Goal: Task Accomplishment & Management: Use online tool/utility

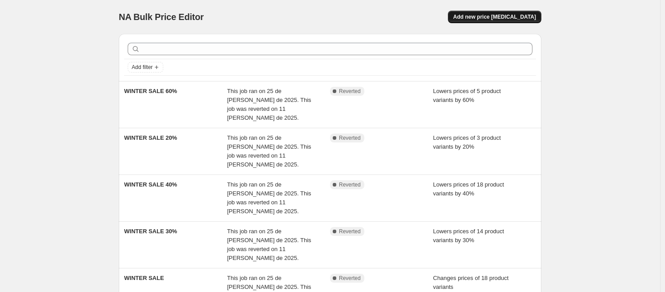
click at [490, 19] on span "Add new price [MEDICAL_DATA]" at bounding box center [494, 16] width 83 height 7
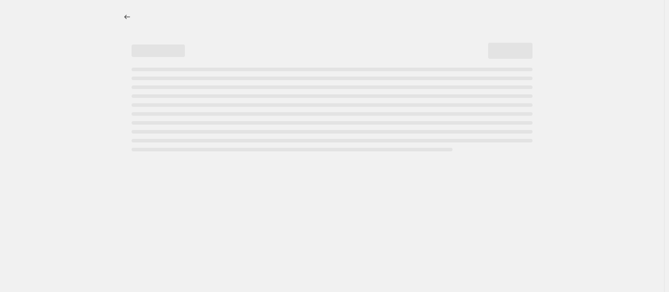
select select "percentage"
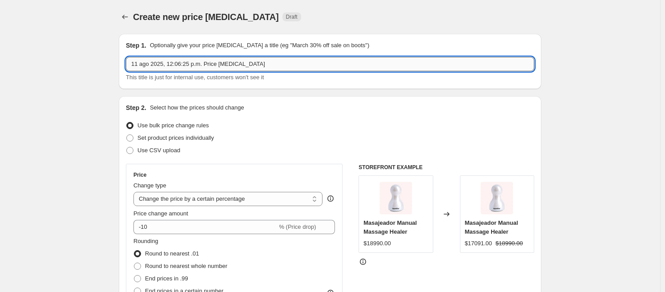
click at [277, 64] on input "11 ago 2025, 12:06:25 p.m. Price [MEDICAL_DATA]" at bounding box center [330, 64] width 408 height 14
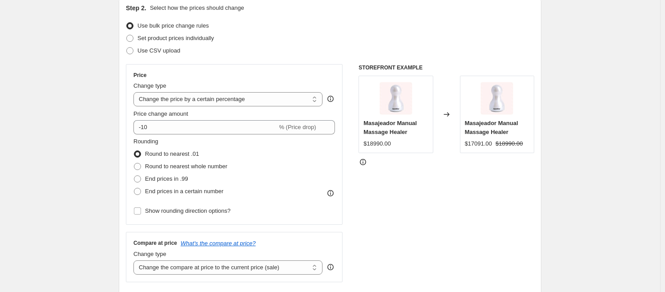
scroll to position [137, 0]
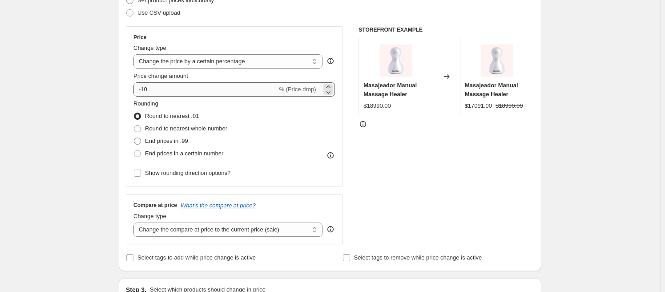
type input "SEÚL SALE 30%"
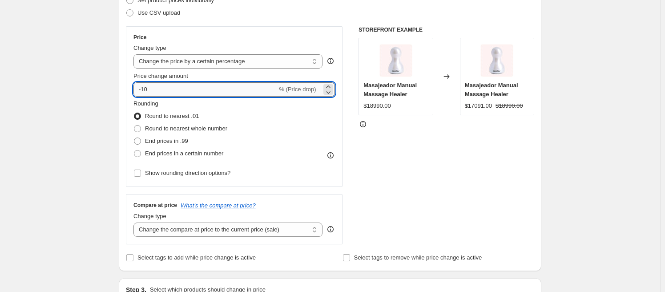
click at [146, 91] on input "-10" at bounding box center [205, 89] width 144 height 14
type input "-30"
click at [439, 185] on div "STOREFRONT EXAMPLE Masajeador Manual Massage Healer $18990.00 Changed to Masaje…" at bounding box center [446, 135] width 176 height 218
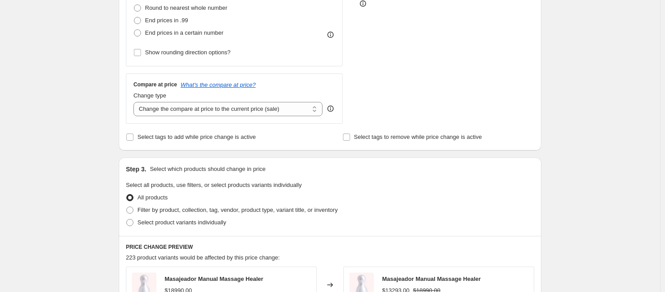
scroll to position [273, 0]
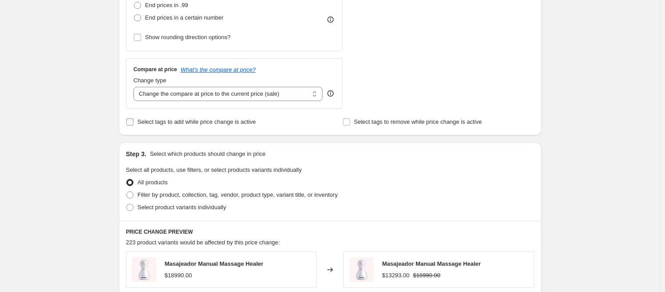
click at [213, 122] on span "Select tags to add while price change is active" at bounding box center [196, 121] width 118 height 7
click at [133, 122] on input "Select tags to add while price change is active" at bounding box center [129, 121] width 7 height 7
checkbox input "true"
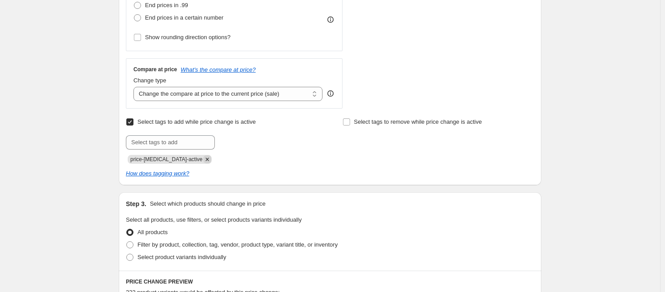
click at [203, 157] on icon "Remove price-change-job-active" at bounding box center [207, 159] width 8 height 8
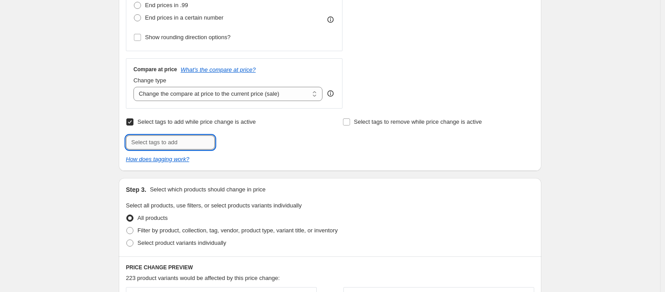
click at [181, 143] on input "text" at bounding box center [170, 142] width 89 height 14
type input "seollal-sale"
click at [253, 142] on span "seollal-sale" at bounding box center [248, 141] width 29 height 6
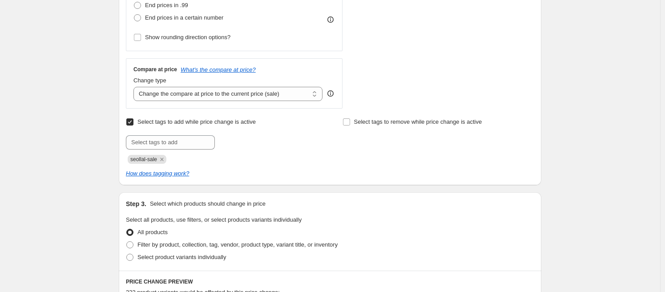
click at [428, 180] on div "Step 2. Select how the prices should change Use bulk price change rules Set pro…" at bounding box center [330, 4] width 422 height 362
click at [349, 120] on input "Select tags to remove while price change is active" at bounding box center [346, 121] width 7 height 7
click at [345, 120] on input "Select tags to remove while price change is active" at bounding box center [346, 121] width 7 height 7
checkbox input "false"
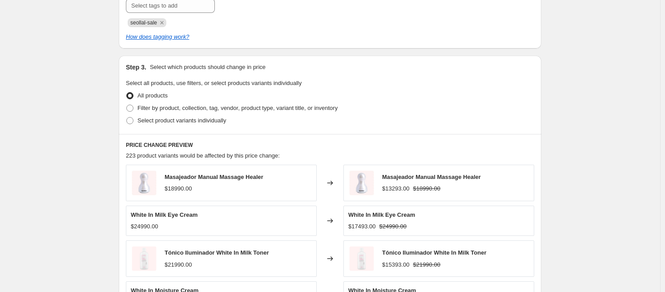
scroll to position [410, 0]
click at [213, 106] on span "Filter by product, collection, tag, vendor, product type, variant title, or inv…" at bounding box center [237, 107] width 200 height 7
click at [127, 104] on input "Filter by product, collection, tag, vendor, product type, variant title, or inv…" at bounding box center [126, 104] width 0 height 0
radio input "true"
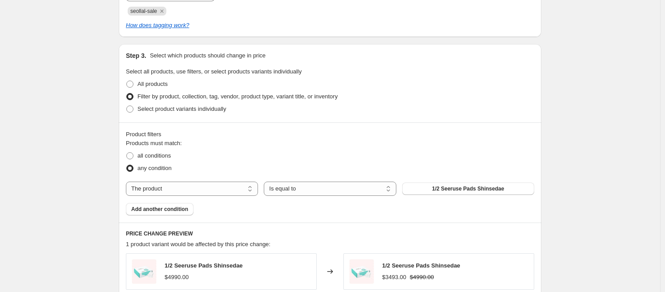
scroll to position [456, 0]
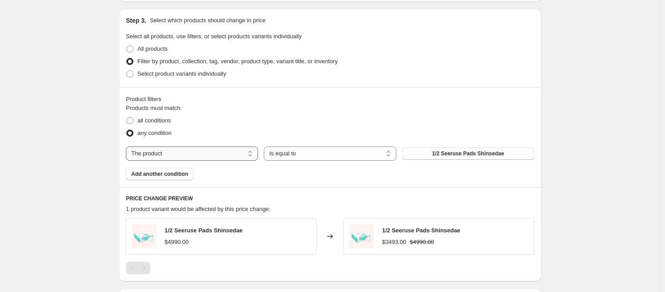
click at [230, 151] on select "The product The product's collection The product's tag The product's vendor The…" at bounding box center [192, 153] width 132 height 14
select select "tag"
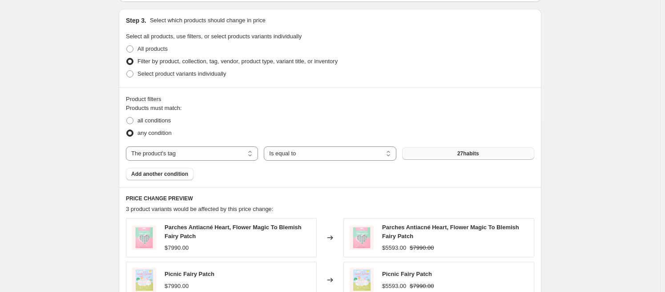
click at [466, 156] on span "27habits" at bounding box center [468, 153] width 22 height 7
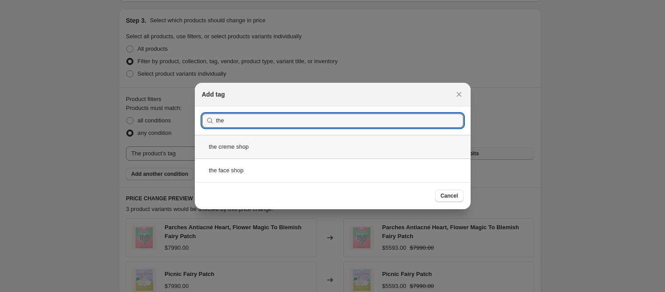
type input "the"
click at [304, 146] on div "the creme shop" at bounding box center [333, 147] width 276 height 24
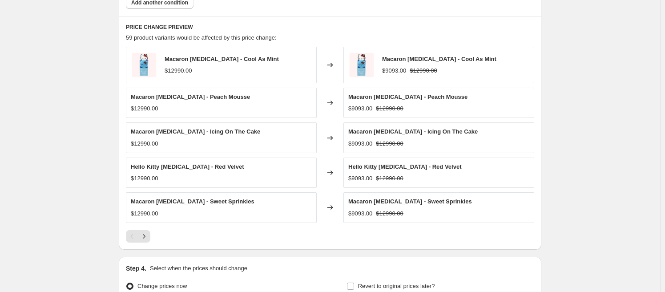
scroll to position [628, 0]
click at [147, 235] on icon "Next" at bounding box center [144, 235] width 9 height 9
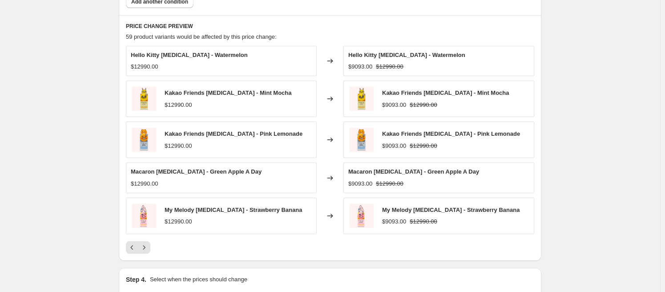
click at [224, 248] on div at bounding box center [330, 247] width 408 height 12
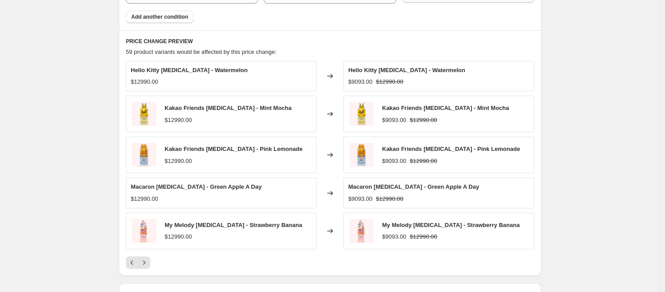
scroll to position [613, 0]
click at [145, 261] on icon "Next" at bounding box center [144, 263] width 2 height 4
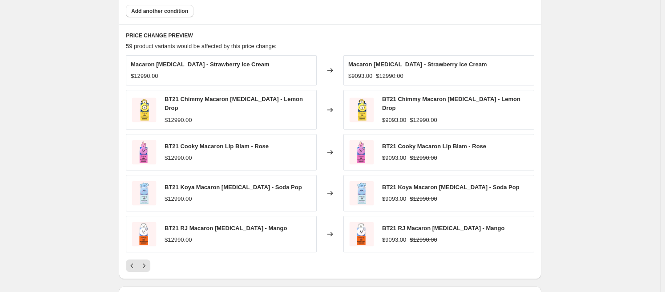
scroll to position [621, 0]
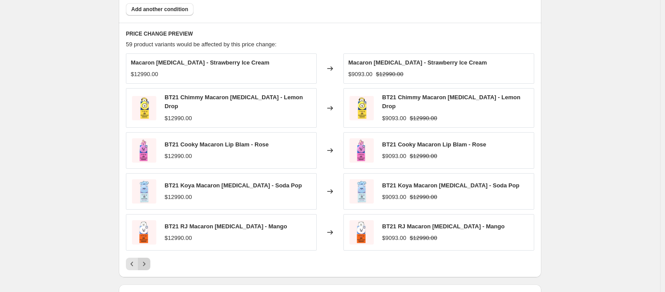
click at [147, 261] on icon "Next" at bounding box center [144, 263] width 9 height 9
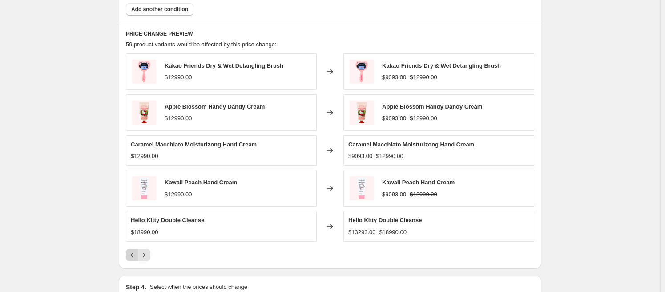
click at [134, 253] on icon "Previous" at bounding box center [132, 254] width 9 height 9
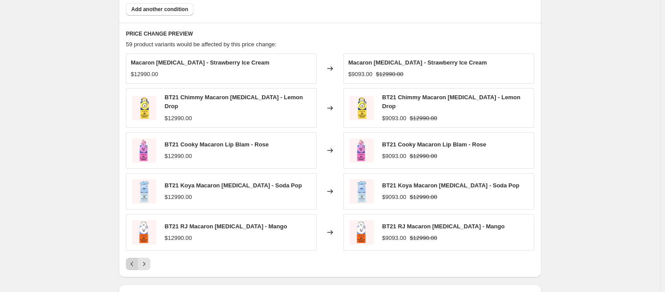
click at [135, 259] on icon "Previous" at bounding box center [132, 263] width 9 height 9
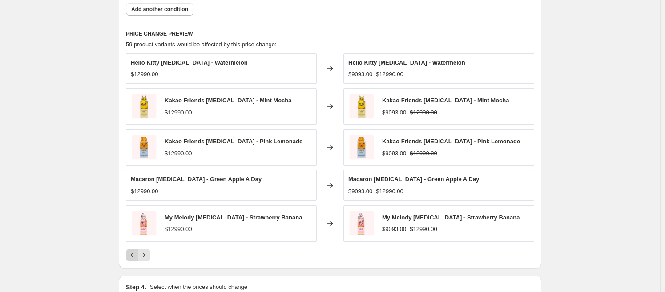
click at [135, 256] on icon "Previous" at bounding box center [132, 254] width 9 height 9
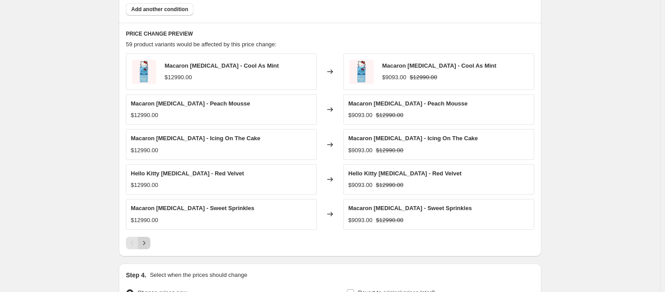
click at [148, 243] on icon "Next" at bounding box center [144, 242] width 9 height 9
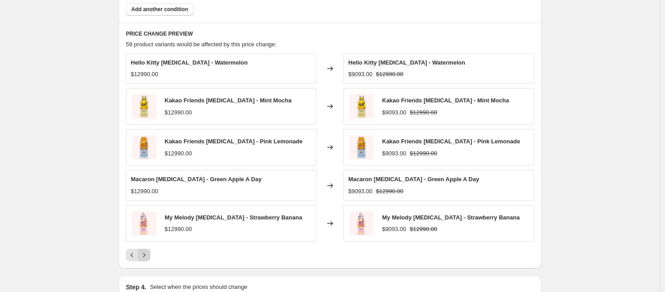
click at [147, 251] on icon "Next" at bounding box center [144, 254] width 9 height 9
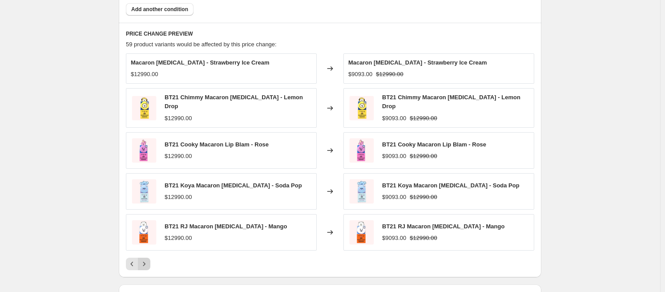
click at [145, 261] on icon "Next" at bounding box center [144, 263] width 2 height 4
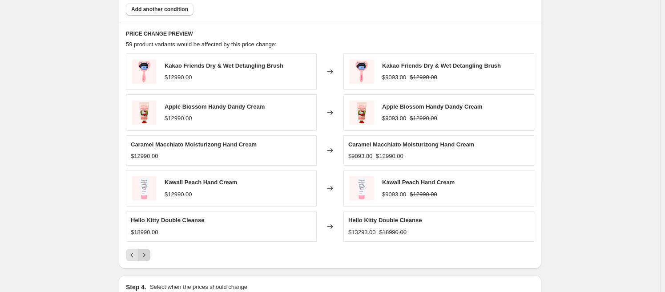
click at [146, 255] on icon "Next" at bounding box center [144, 254] width 9 height 9
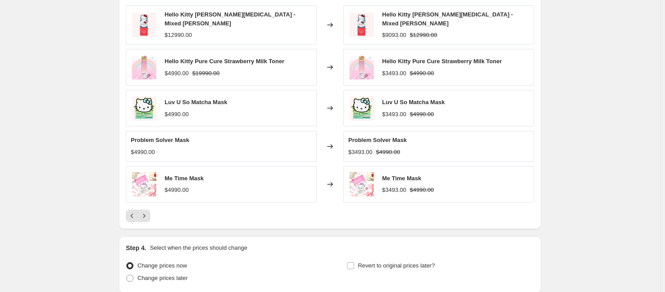
scroll to position [669, 0]
click at [148, 211] on icon "Next" at bounding box center [144, 215] width 9 height 9
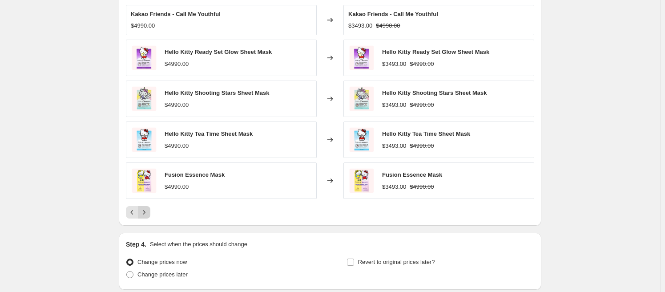
click at [146, 211] on icon "Next" at bounding box center [144, 212] width 9 height 9
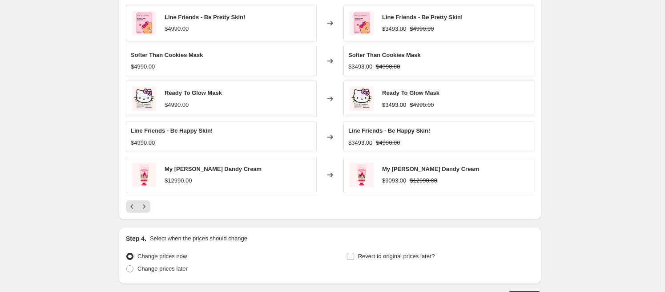
click at [146, 207] on icon "Next" at bounding box center [144, 206] width 9 height 9
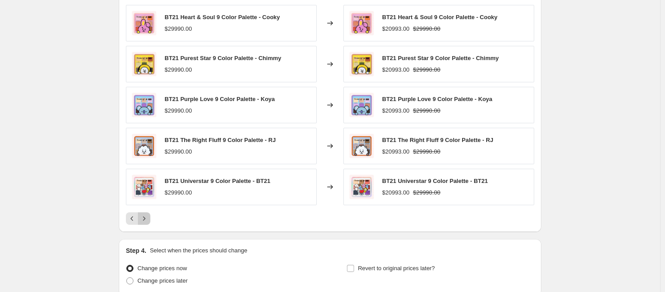
click at [149, 217] on icon "Next" at bounding box center [144, 218] width 9 height 9
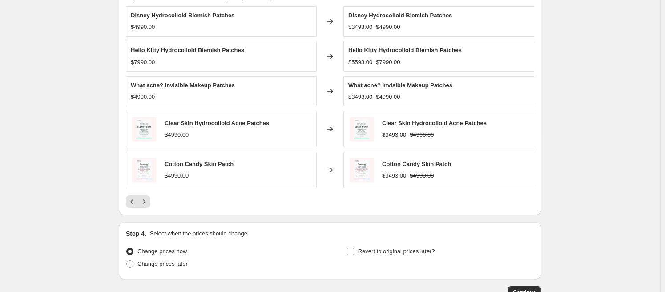
scroll to position [667, 0]
click at [148, 200] on icon "Next" at bounding box center [144, 201] width 9 height 9
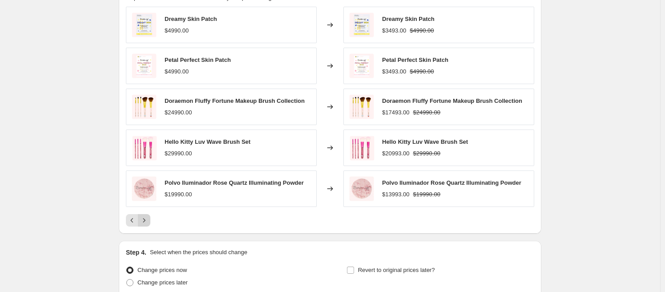
click at [148, 219] on icon "Next" at bounding box center [144, 220] width 9 height 9
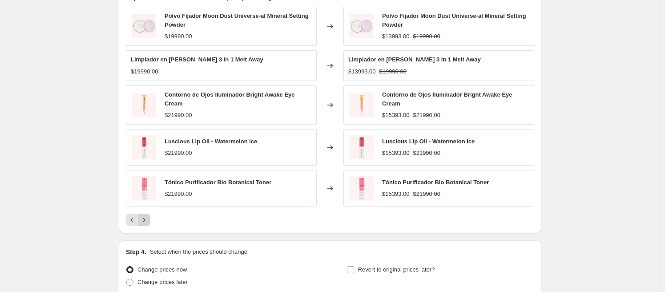
click at [145, 217] on icon "Next" at bounding box center [144, 219] width 2 height 4
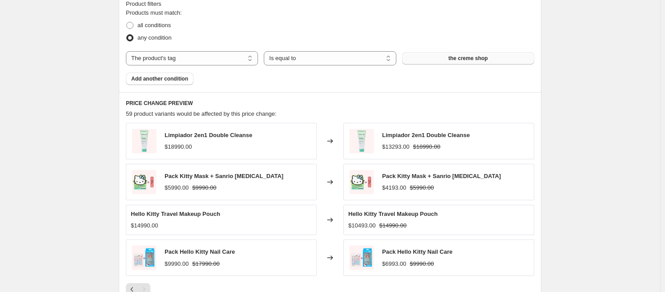
scroll to position [553, 0]
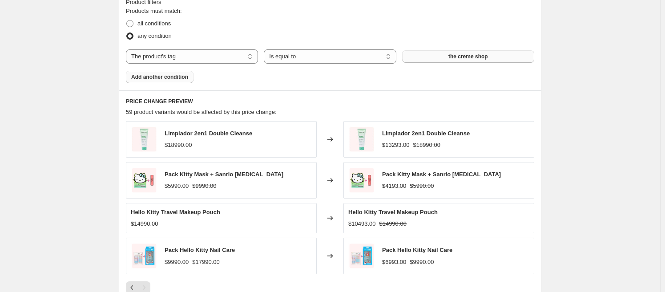
click at [181, 76] on span "Add another condition" at bounding box center [159, 76] width 57 height 7
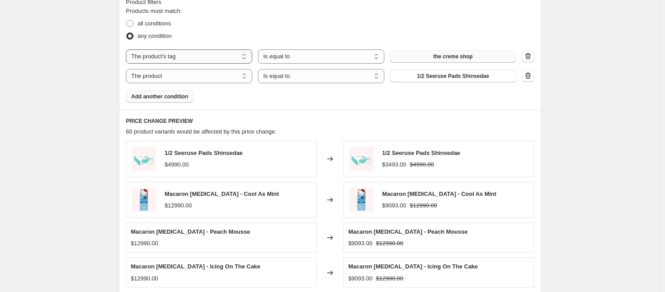
click at [226, 52] on select "The product The product's collection The product's tag The product's vendor The…" at bounding box center [189, 56] width 126 height 14
click at [526, 78] on icon "button" at bounding box center [527, 75] width 9 height 9
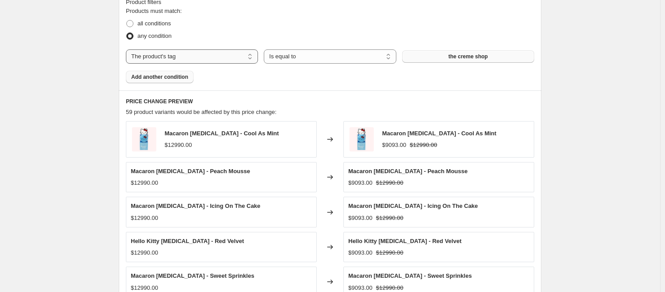
click at [227, 55] on select "The product The product's collection The product's tag The product's vendor The…" at bounding box center [192, 56] width 132 height 14
select select "collection"
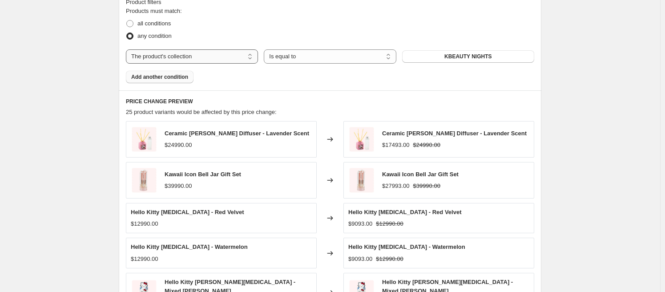
click at [232, 59] on select "The product The product's collection The product's tag The product's vendor The…" at bounding box center [192, 56] width 132 height 14
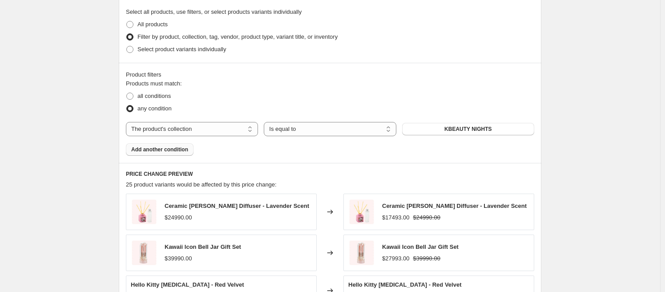
scroll to position [476, 0]
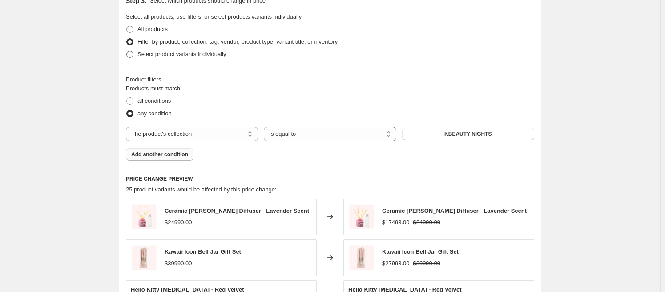
click at [212, 55] on span "Select product variants individually" at bounding box center [181, 54] width 88 height 7
click at [127, 51] on input "Select product variants individually" at bounding box center [126, 51] width 0 height 0
radio input "true"
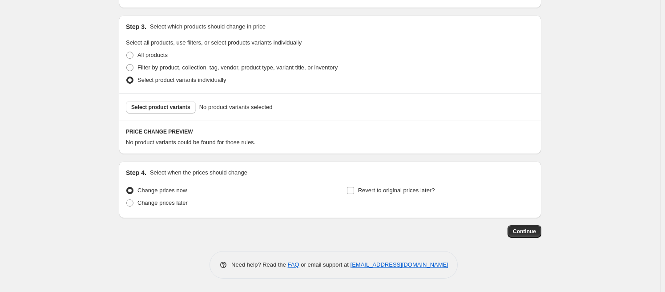
scroll to position [449, 0]
click at [172, 105] on span "Select product variants" at bounding box center [160, 107] width 59 height 7
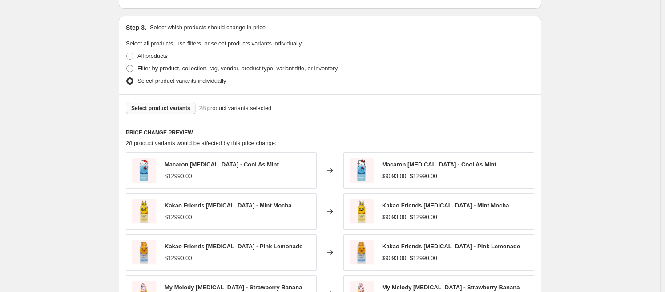
click at [395, 102] on div "Select product variants 28 product variants selected" at bounding box center [330, 108] width 408 height 12
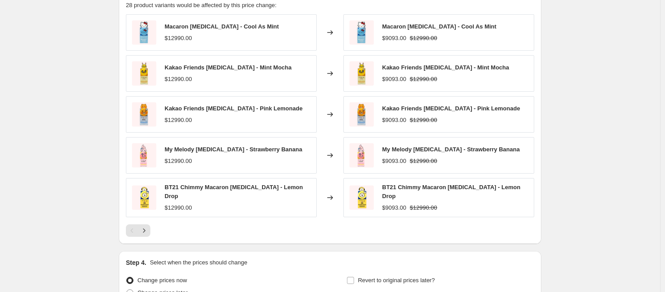
scroll to position [600, 0]
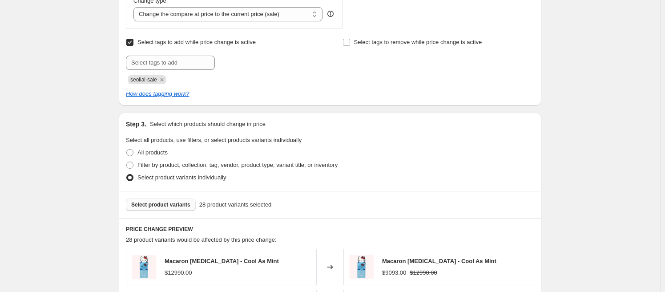
scroll to position [512, 0]
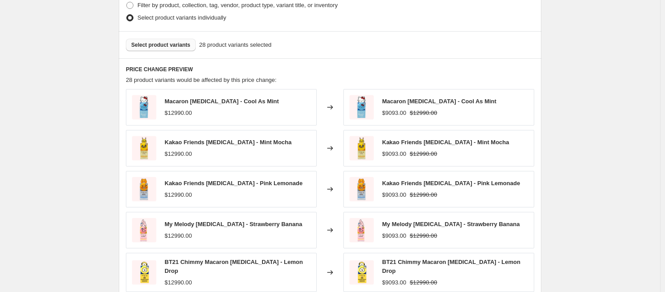
click at [170, 40] on button "Select product variants" at bounding box center [161, 45] width 70 height 12
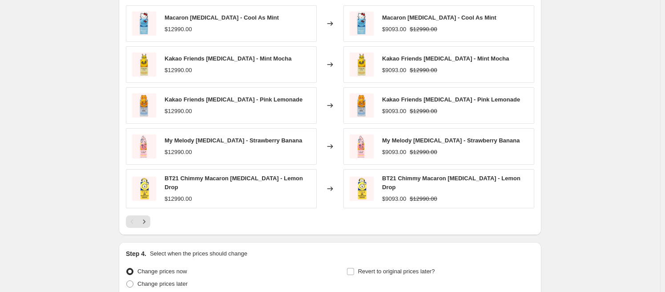
scroll to position [673, 0]
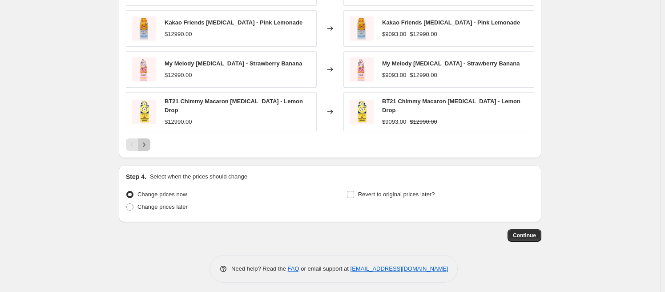
drag, startPoint x: 146, startPoint y: 141, endPoint x: 158, endPoint y: 140, distance: 12.0
click at [146, 141] on icon "Next" at bounding box center [144, 144] width 9 height 9
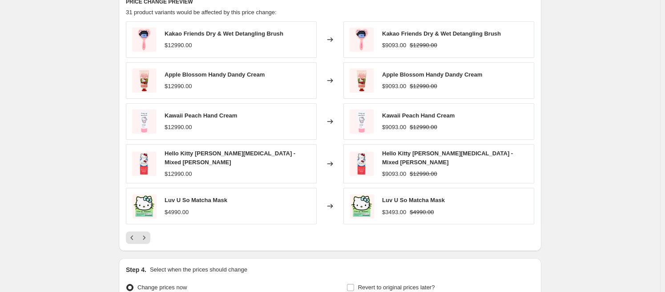
scroll to position [584, 0]
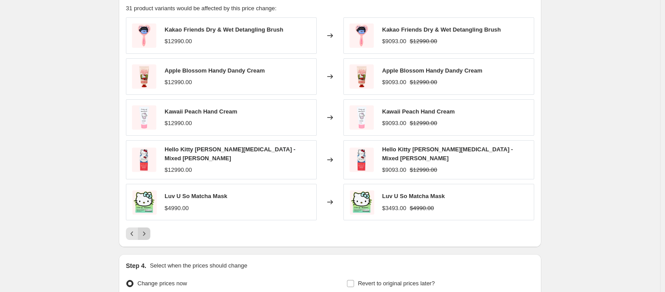
click at [150, 233] on button "Next" at bounding box center [144, 233] width 12 height 12
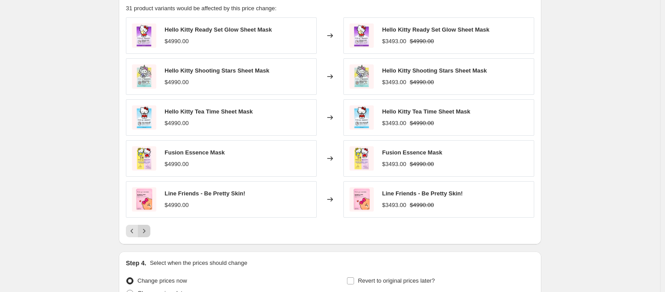
click at [150, 233] on button "Next" at bounding box center [144, 231] width 12 height 12
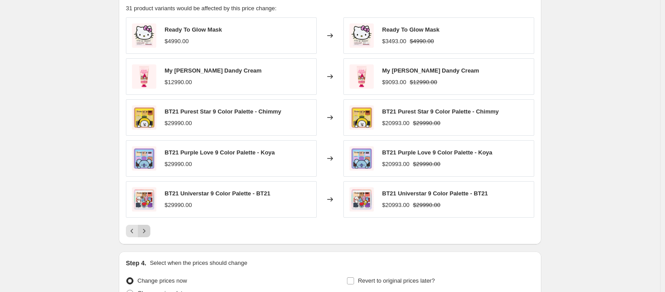
click at [150, 233] on button "Next" at bounding box center [144, 231] width 12 height 12
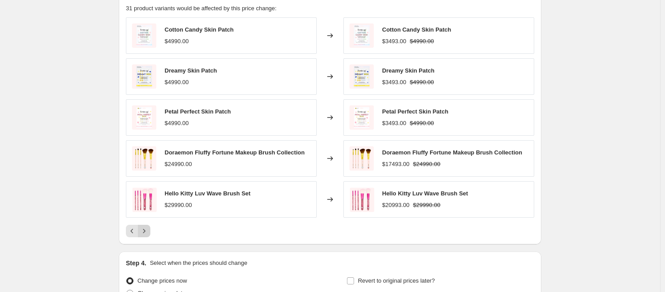
click at [150, 233] on button "Next" at bounding box center [144, 231] width 12 height 12
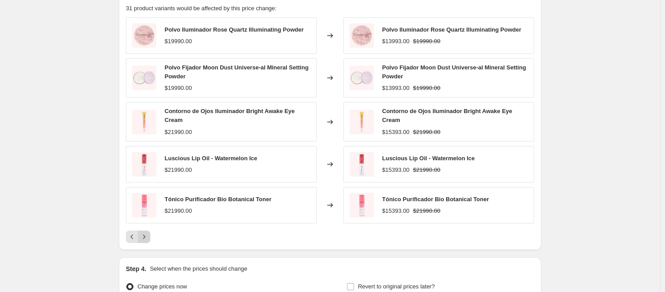
click at [150, 233] on button "Next" at bounding box center [144, 236] width 12 height 12
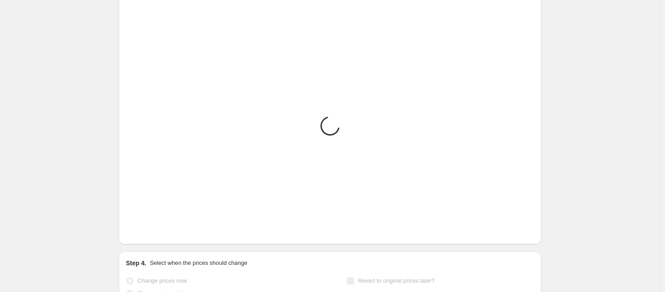
scroll to position [510, 0]
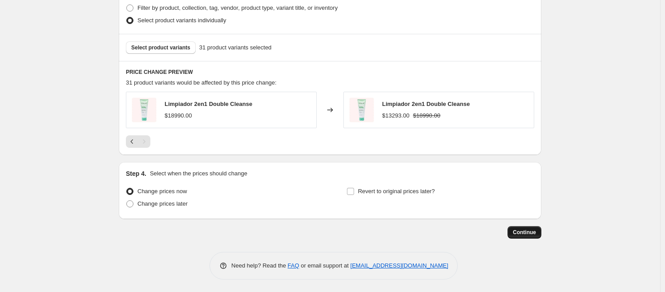
click at [535, 234] on span "Continue" at bounding box center [524, 232] width 23 height 7
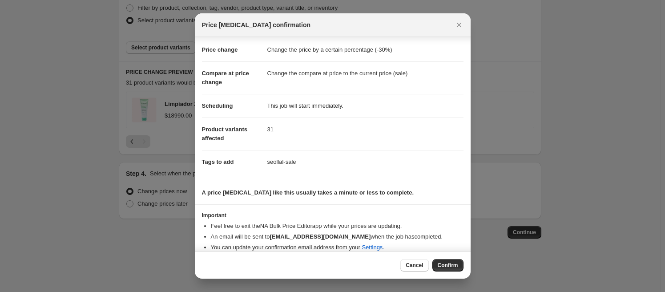
scroll to position [23, 0]
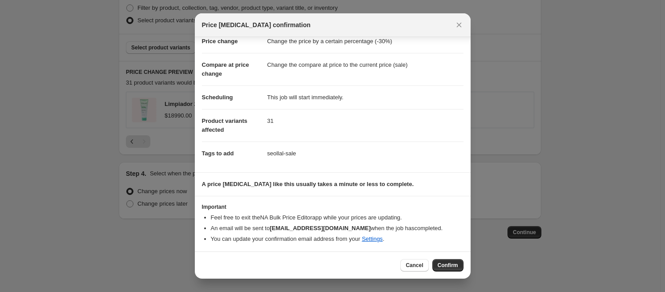
drag, startPoint x: 446, startPoint y: 266, endPoint x: 455, endPoint y: 259, distance: 11.1
click at [446, 266] on span "Confirm" at bounding box center [448, 264] width 20 height 7
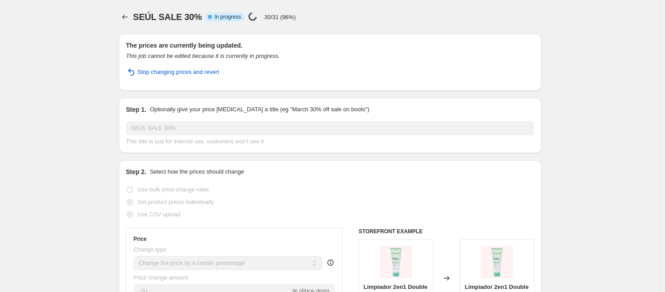
select select "percentage"
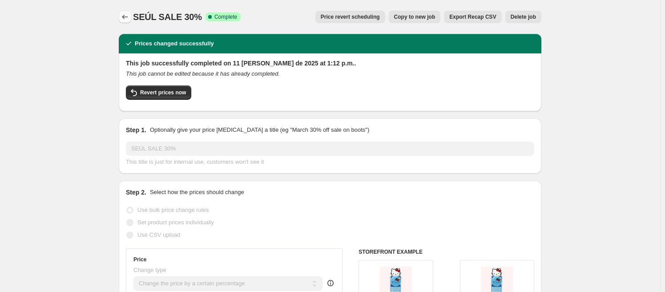
click at [125, 15] on icon "Price change jobs" at bounding box center [124, 16] width 9 height 9
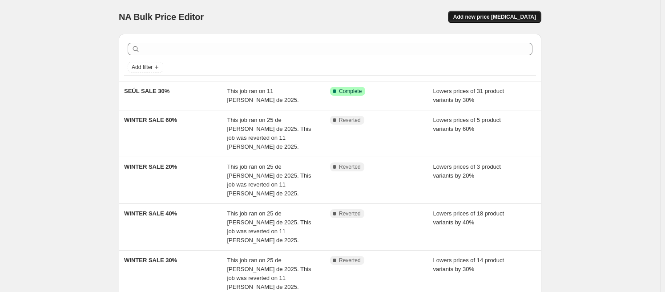
click at [486, 18] on span "Add new price [MEDICAL_DATA]" at bounding box center [494, 16] width 83 height 7
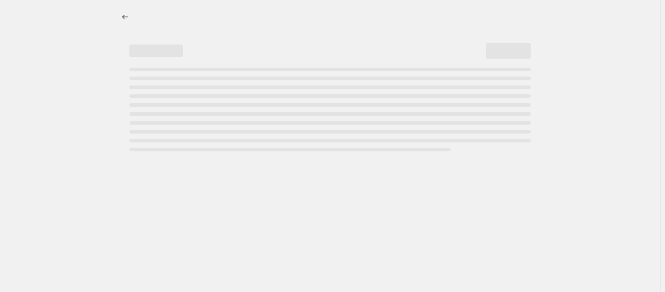
select select "percentage"
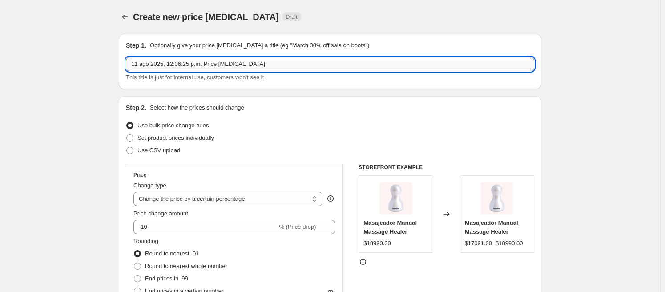
click at [212, 66] on input "11 ago 2025, 12:06:25 p.m. Price [MEDICAL_DATA]" at bounding box center [330, 64] width 408 height 14
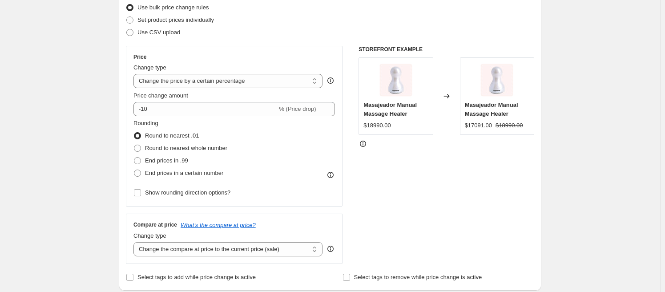
scroll to position [120, 0]
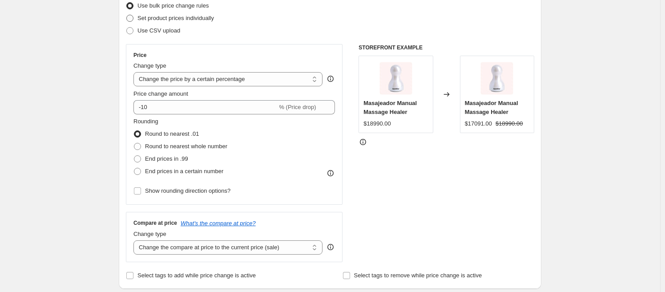
type input "SEÚL SALE"
click at [193, 20] on span "Set product prices individually" at bounding box center [175, 18] width 76 height 7
click at [127, 15] on input "Set product prices individually" at bounding box center [126, 15] width 0 height 0
radio input "true"
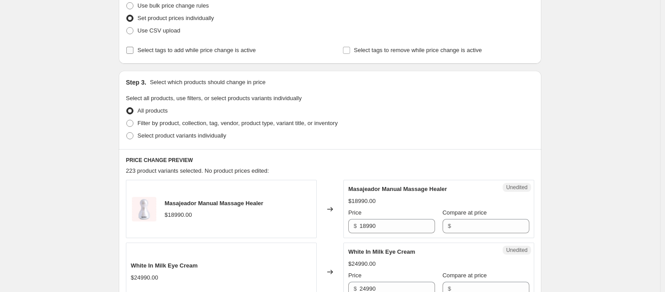
click at [215, 47] on span "Select tags to add while price change is active" at bounding box center [196, 50] width 118 height 7
click at [133, 47] on input "Select tags to add while price change is active" at bounding box center [129, 50] width 7 height 7
checkbox input "true"
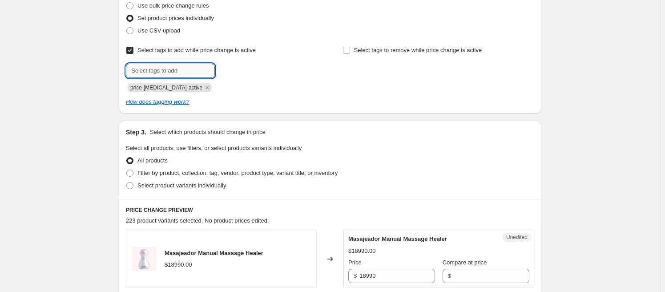
click at [168, 69] on input "text" at bounding box center [170, 71] width 89 height 14
type input "seollal-sale"
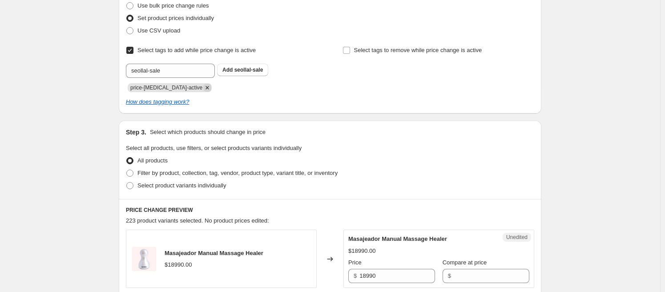
click at [203, 89] on icon "Remove price-change-job-active" at bounding box center [207, 88] width 8 height 8
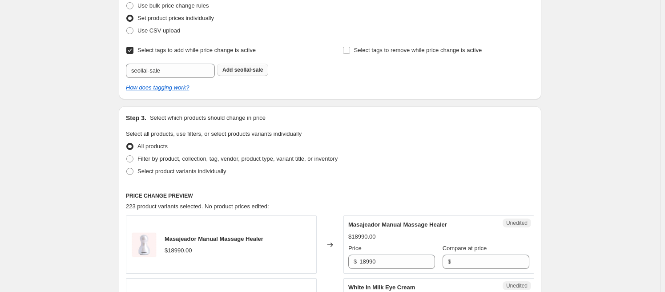
click at [245, 72] on span "Add seollal-sale" at bounding box center [242, 69] width 40 height 7
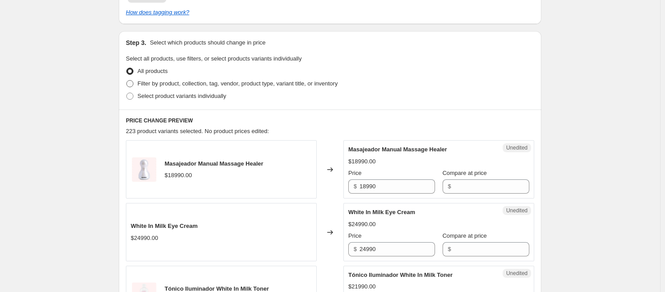
scroll to position [222, 0]
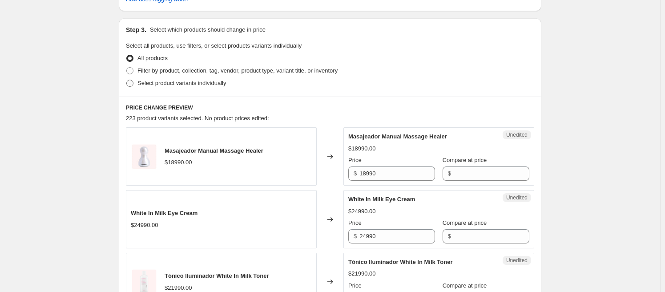
click at [188, 84] on span "Select product variants individually" at bounding box center [181, 83] width 88 height 7
click at [127, 80] on input "Select product variants individually" at bounding box center [126, 80] width 0 height 0
radio input "true"
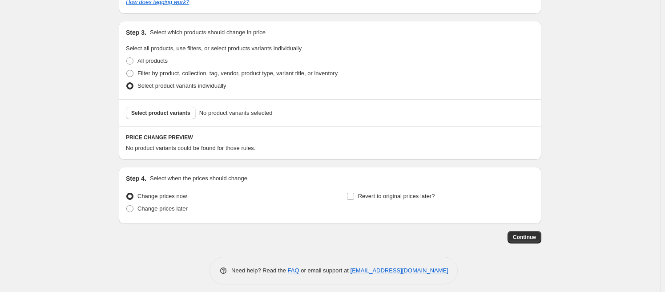
scroll to position [214, 0]
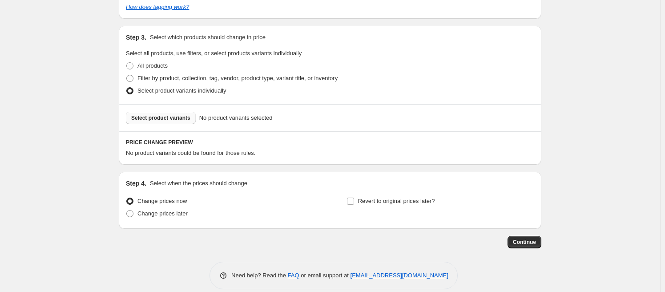
click at [176, 118] on span "Select product variants" at bounding box center [160, 117] width 59 height 7
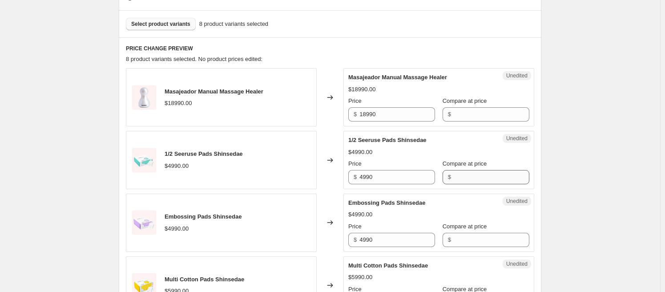
scroll to position [317, 0]
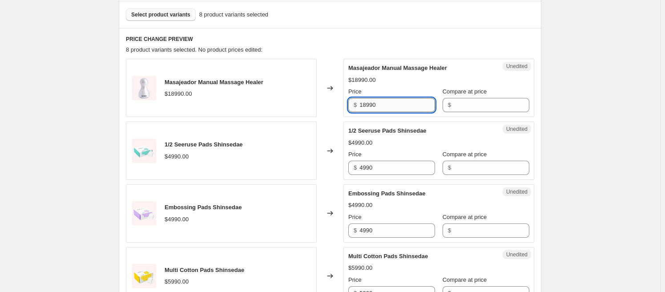
click at [374, 106] on input "18990" at bounding box center [397, 105] width 76 height 14
type input "8990"
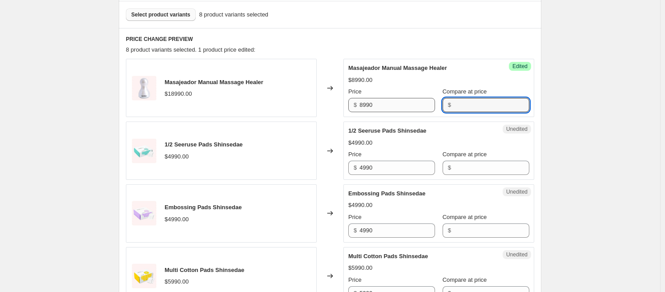
paste input "18990"
type input "18990"
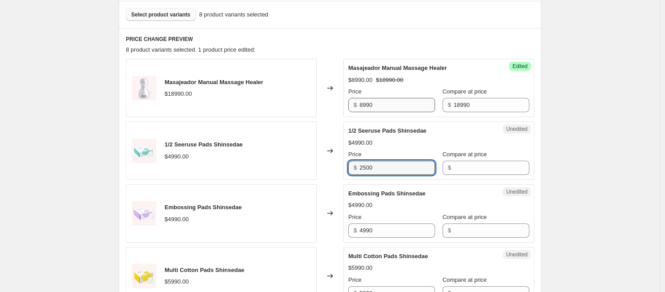
type input "2500"
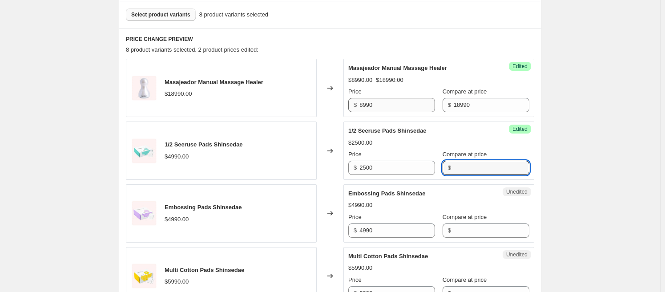
paste input "4990"
type input "4990"
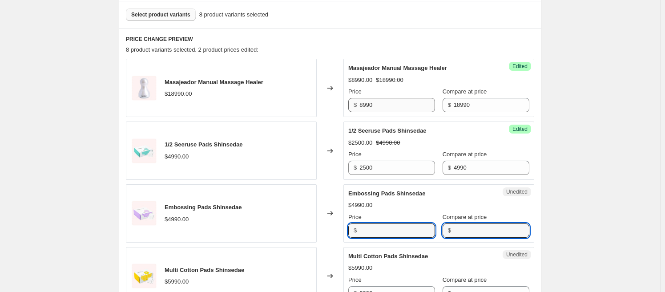
type input "4990"
type input "25"
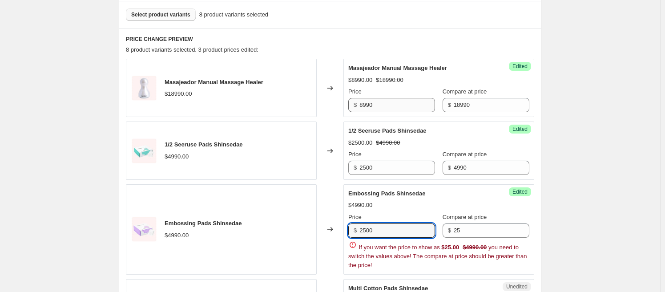
type input "2500"
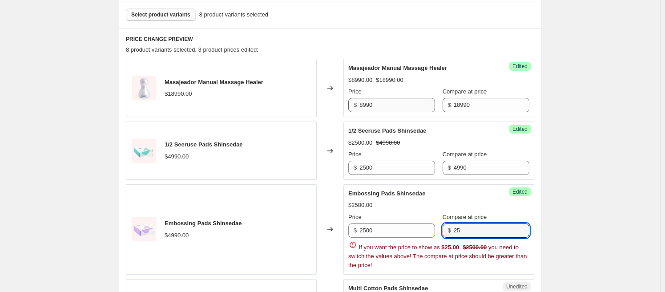
paste input "4990"
type input "4990"
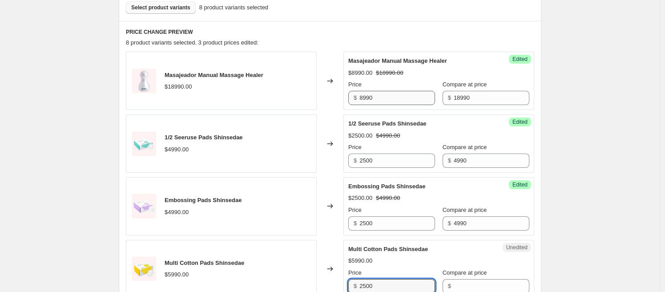
type input "2500"
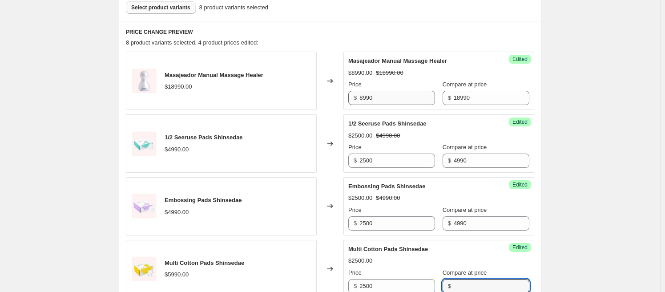
paste input "5990"
type input "5990"
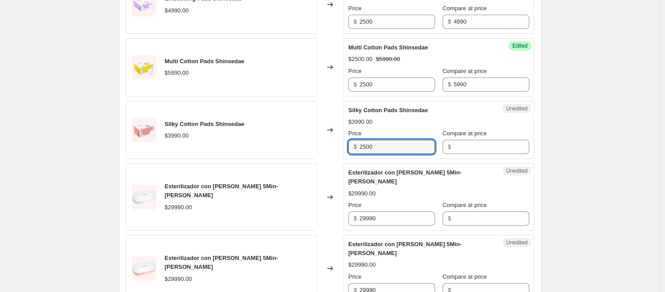
type input "2500"
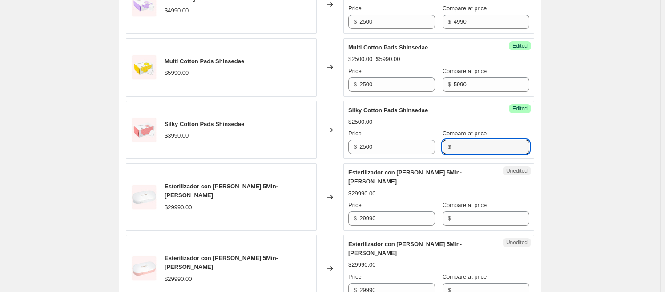
paste input "3990"
type input "3990"
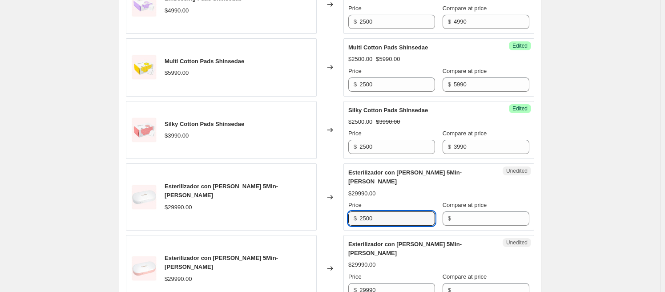
type input "2500"
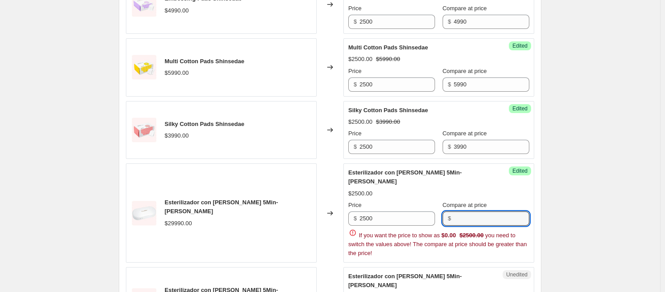
paste input "29990"
type input "29990"
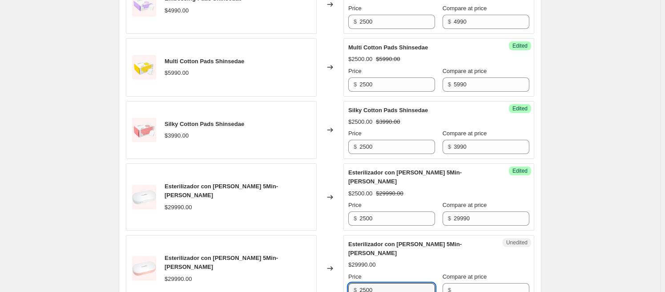
type input "2500"
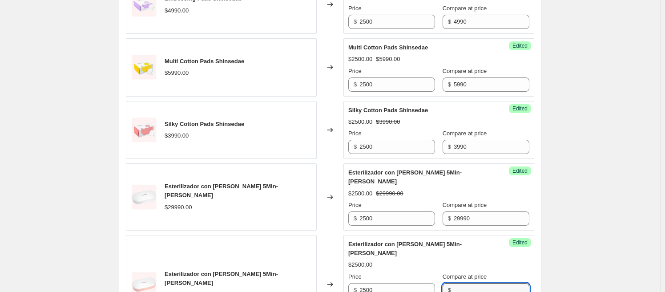
paste input "29990"
type input "29990"
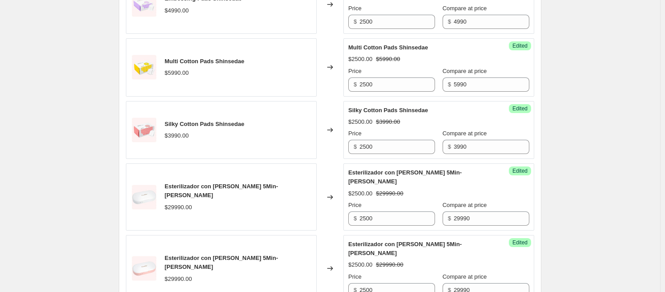
scroll to position [714, 0]
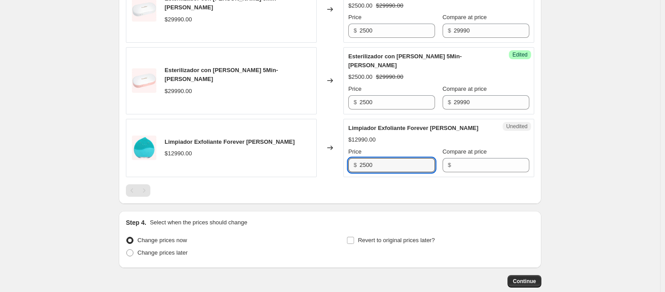
type input "2500"
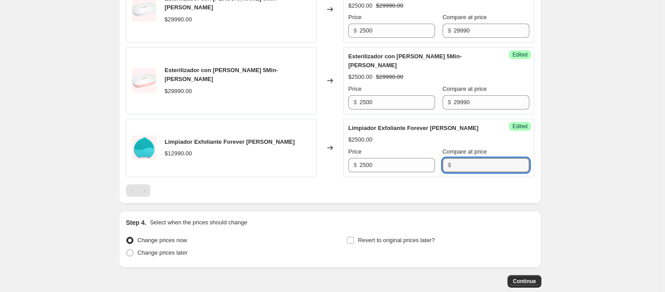
paste input "12990"
type input "12990"
click at [408, 184] on div at bounding box center [330, 190] width 408 height 12
